Goal: Information Seeking & Learning: Check status

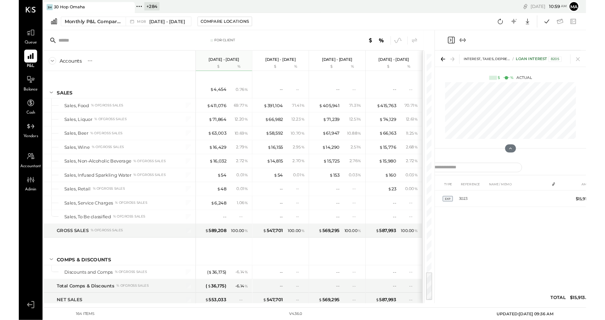
scroll to position [1968, 0]
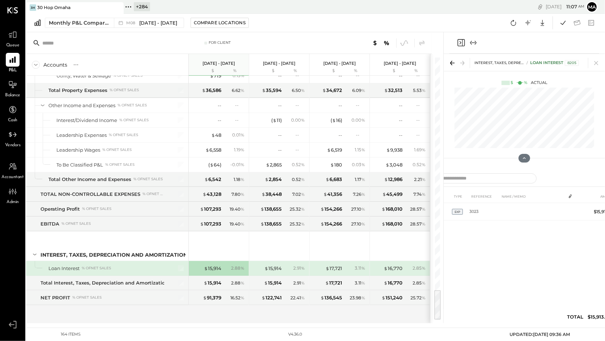
click at [118, 9] on icon at bounding box center [117, 8] width 4 height 4
click at [29, 6] on icon at bounding box center [30, 6] width 9 height 9
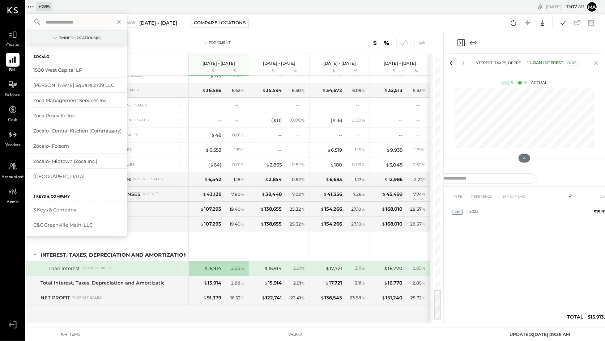
click at [75, 21] on input "text" at bounding box center [76, 22] width 67 height 13
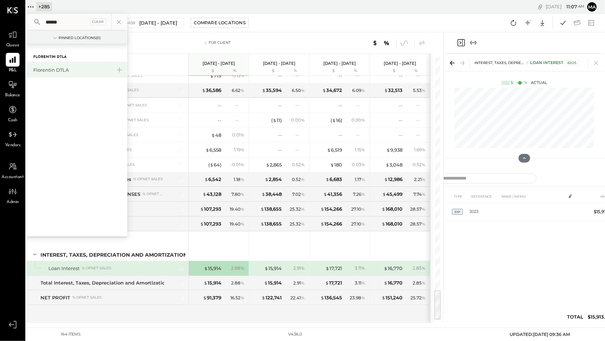
type input "******"
click at [57, 69] on div "Florentin DTLA" at bounding box center [72, 70] width 78 height 7
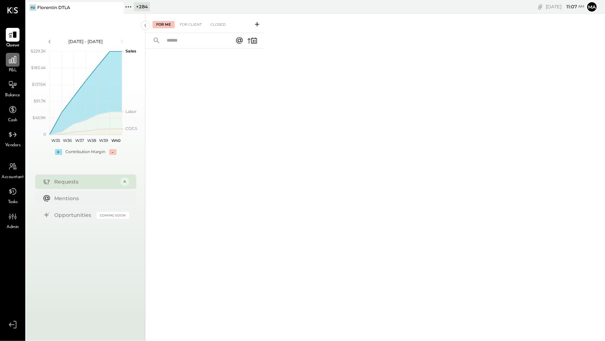
click at [13, 60] on icon at bounding box center [12, 59] width 9 height 9
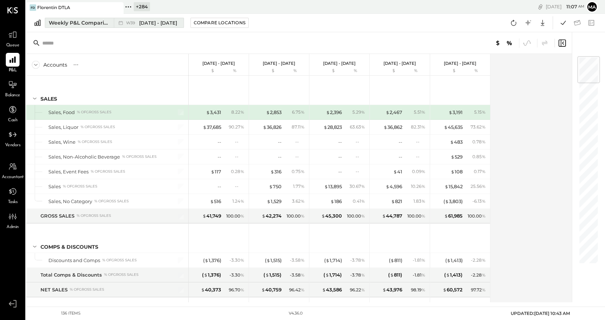
click at [122, 20] on icon at bounding box center [120, 22] width 7 height 7
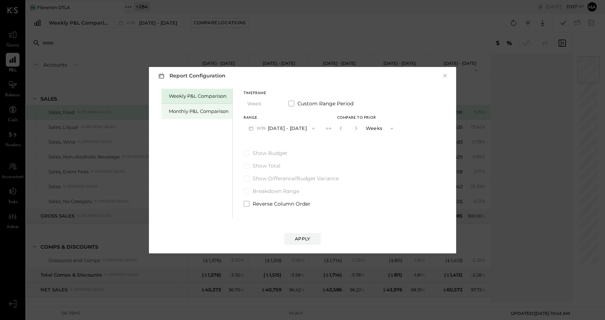
click at [210, 113] on div "Monthly P&L Comparison" at bounding box center [199, 111] width 60 height 7
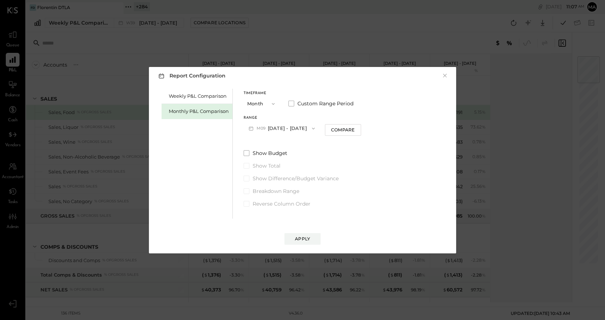
click at [294, 127] on button "M09 [DATE] - [DATE]" at bounding box center [282, 128] width 76 height 13
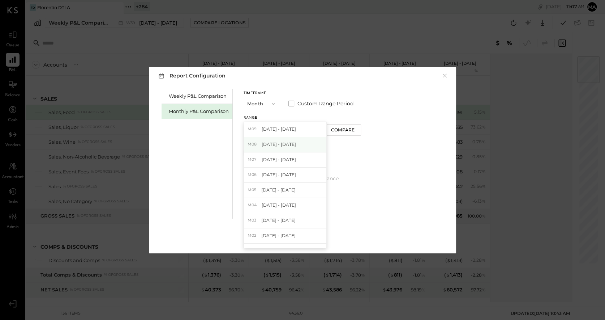
click at [288, 141] on span "[DATE] - [DATE]" at bounding box center [279, 144] width 34 height 6
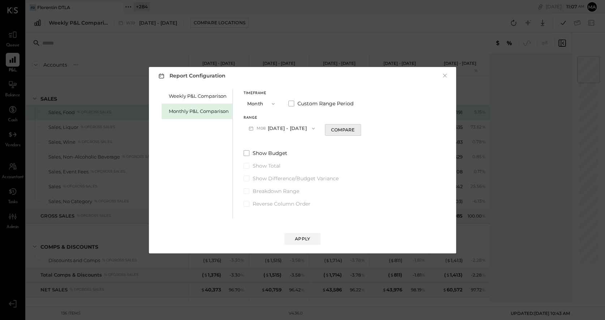
click at [340, 130] on div "Compare" at bounding box center [343, 130] width 24 height 6
click at [354, 127] on icon "button" at bounding box center [356, 128] width 4 height 4
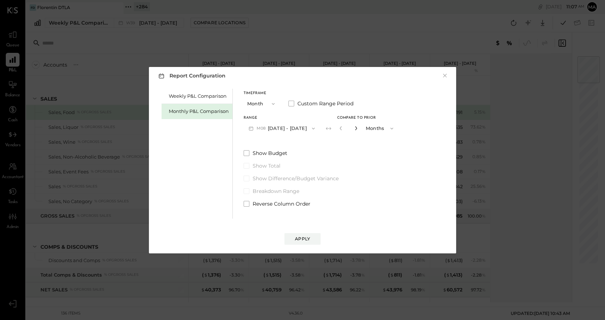
click at [354, 127] on icon "button" at bounding box center [356, 128] width 4 height 4
type input "*"
click at [300, 236] on div "Apply" at bounding box center [302, 238] width 15 height 6
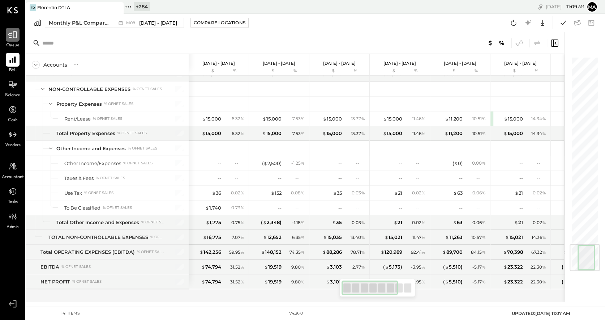
click at [13, 35] on icon at bounding box center [12, 34] width 9 height 9
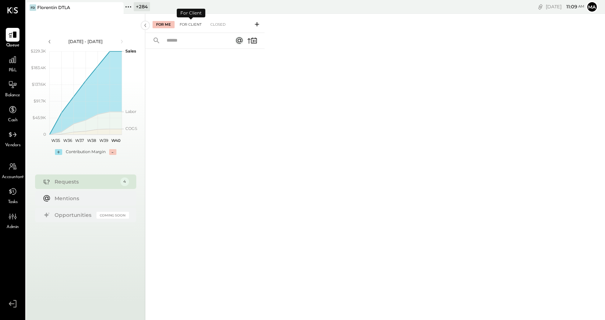
click at [189, 22] on div "For Client" at bounding box center [190, 24] width 29 height 7
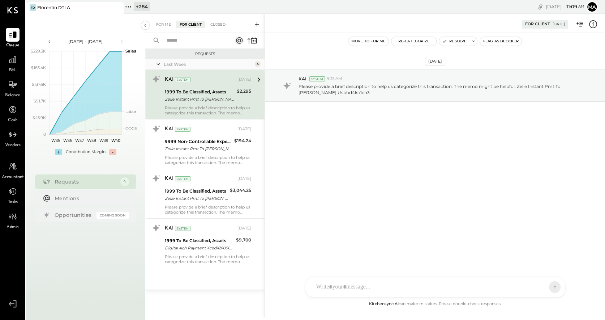
click at [595, 24] on icon at bounding box center [593, 24] width 9 height 9
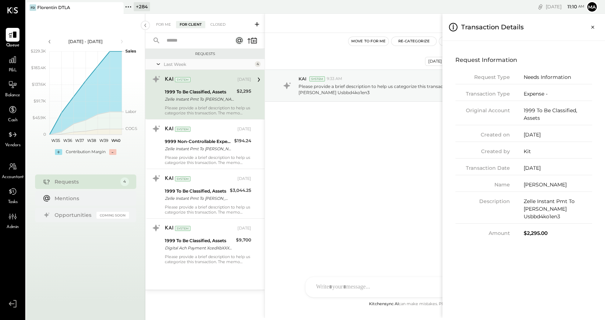
drag, startPoint x: 530, startPoint y: 167, endPoint x: 559, endPoint y: 166, distance: 29.3
click at [559, 166] on div "[DATE]" at bounding box center [558, 168] width 68 height 8
drag, startPoint x: 551, startPoint y: 204, endPoint x: 578, endPoint y: 214, distance: 29.0
click at [578, 214] on div "Description Zelle Instant Pmt To [PERSON_NAME] Usbbd4ko1en3" at bounding box center [524, 210] width 137 height 26
drag, startPoint x: 541, startPoint y: 230, endPoint x: 543, endPoint y: 212, distance: 17.8
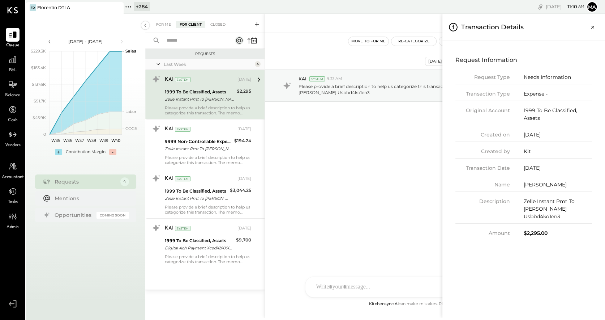
click at [541, 230] on div "Request Information Request Type Needs Information Transaction Type Expense - O…" at bounding box center [523, 145] width 151 height 197
click at [594, 25] on icon "Close panel" at bounding box center [593, 27] width 7 height 7
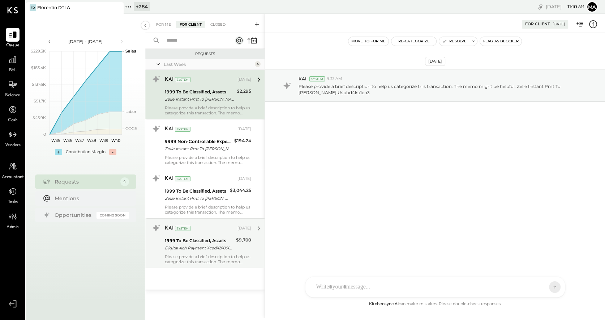
click at [211, 246] on div "Digital Ach Payment XcedXbXXXXX0369analog Construction" at bounding box center [199, 247] width 69 height 7
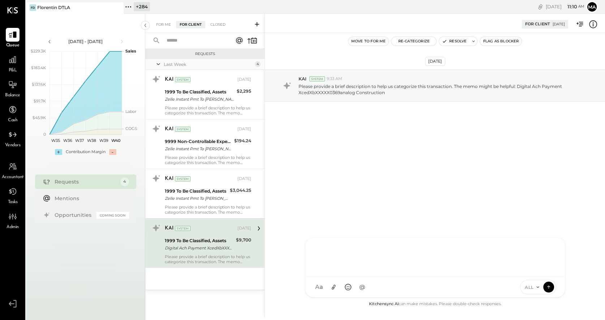
click at [343, 288] on div "TM [PERSON_NAME] B [PERSON_NAME] SN [PERSON_NAME] AR [PERSON_NAME] AP [PERSON_N…" at bounding box center [435, 267] width 260 height 60
type input "******"
click at [549, 285] on icon at bounding box center [549, 286] width 7 height 7
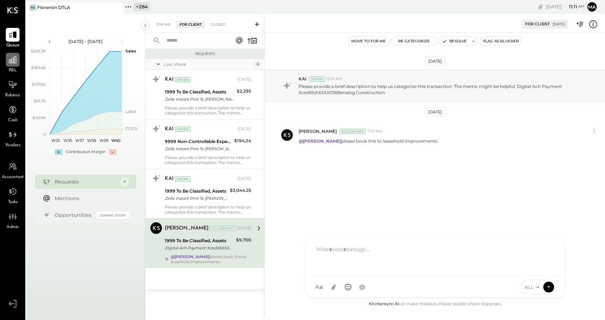
click at [14, 61] on icon at bounding box center [12, 59] width 7 height 7
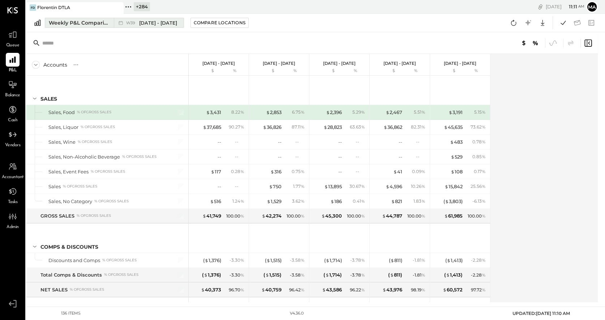
click at [122, 20] on icon at bounding box center [120, 22] width 7 height 7
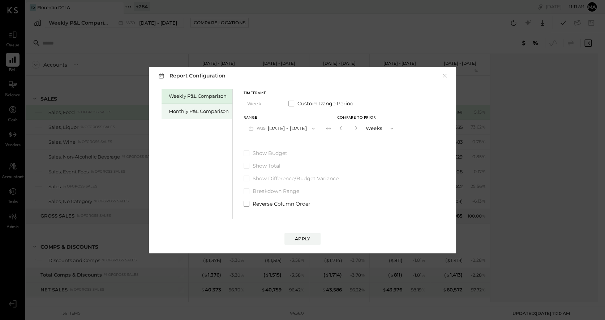
click at [203, 112] on div "Monthly P&L Comparison" at bounding box center [199, 111] width 60 height 7
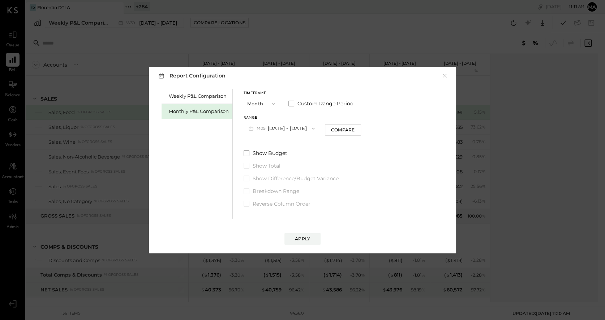
click at [273, 103] on icon "button" at bounding box center [274, 104] width 6 height 6
click at [257, 129] on div "YTD" at bounding box center [261, 129] width 35 height 13
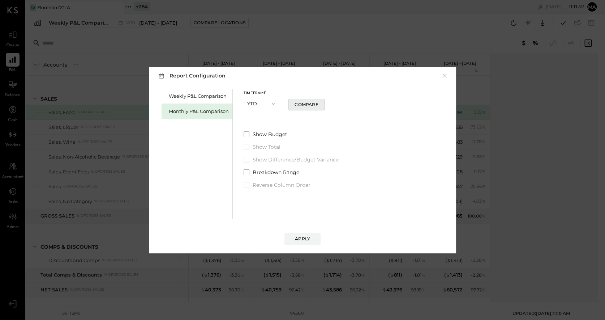
click at [297, 104] on div "Compare" at bounding box center [307, 104] width 24 height 6
click at [308, 238] on div "Apply" at bounding box center [302, 238] width 15 height 6
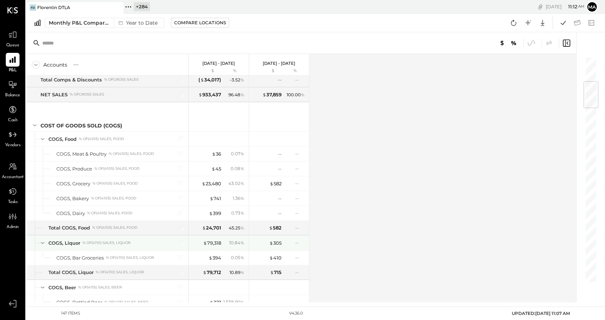
scroll to position [209, 0]
click at [111, 21] on button "Monthly P&L Comparison Year to Date" at bounding box center [105, 23] width 120 height 10
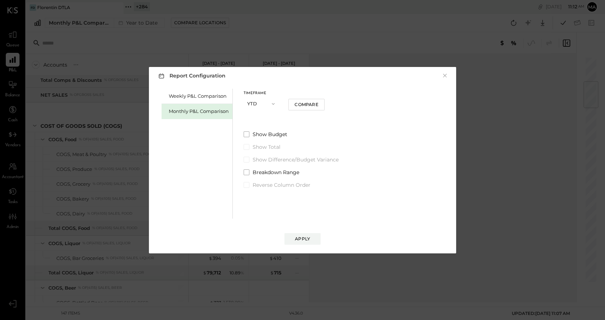
click at [269, 104] on span "button" at bounding box center [271, 104] width 9 height 6
click at [257, 139] on div "Year" at bounding box center [261, 142] width 35 height 13
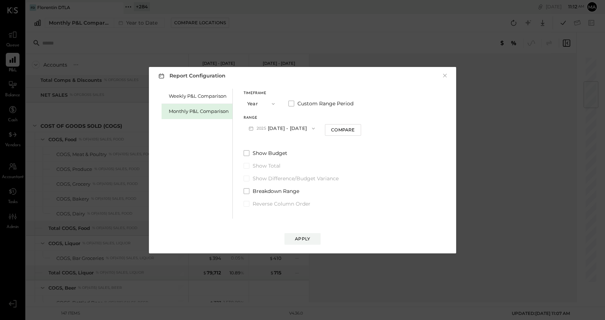
click at [314, 126] on span "button" at bounding box center [311, 129] width 9 height 6
click at [285, 130] on span "[DATE] - [DATE]" at bounding box center [279, 129] width 34 height 6
click at [299, 129] on button "[DATE] - [DATE]" at bounding box center [282, 128] width 76 height 13
click at [294, 142] on span "[DATE] - [DATE]" at bounding box center [279, 144] width 34 height 6
click at [304, 237] on div "Apply" at bounding box center [302, 238] width 15 height 6
